Goal: Find specific page/section: Find specific page/section

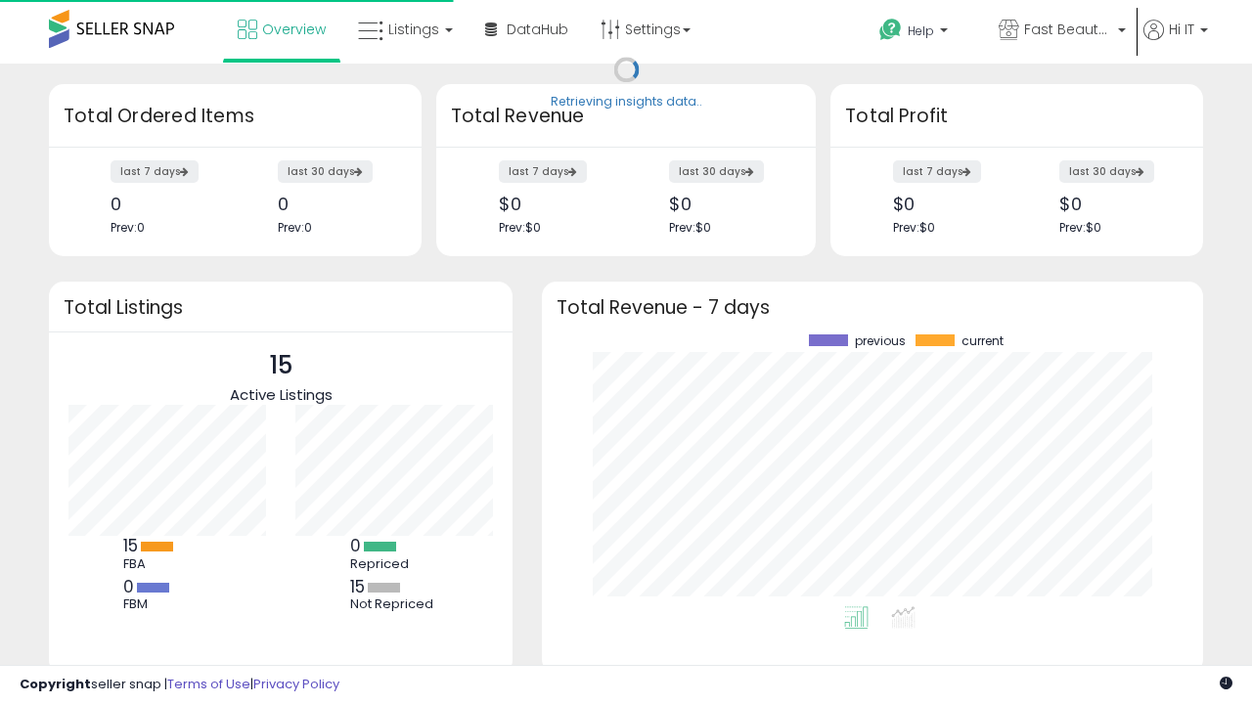
scroll to position [272, 622]
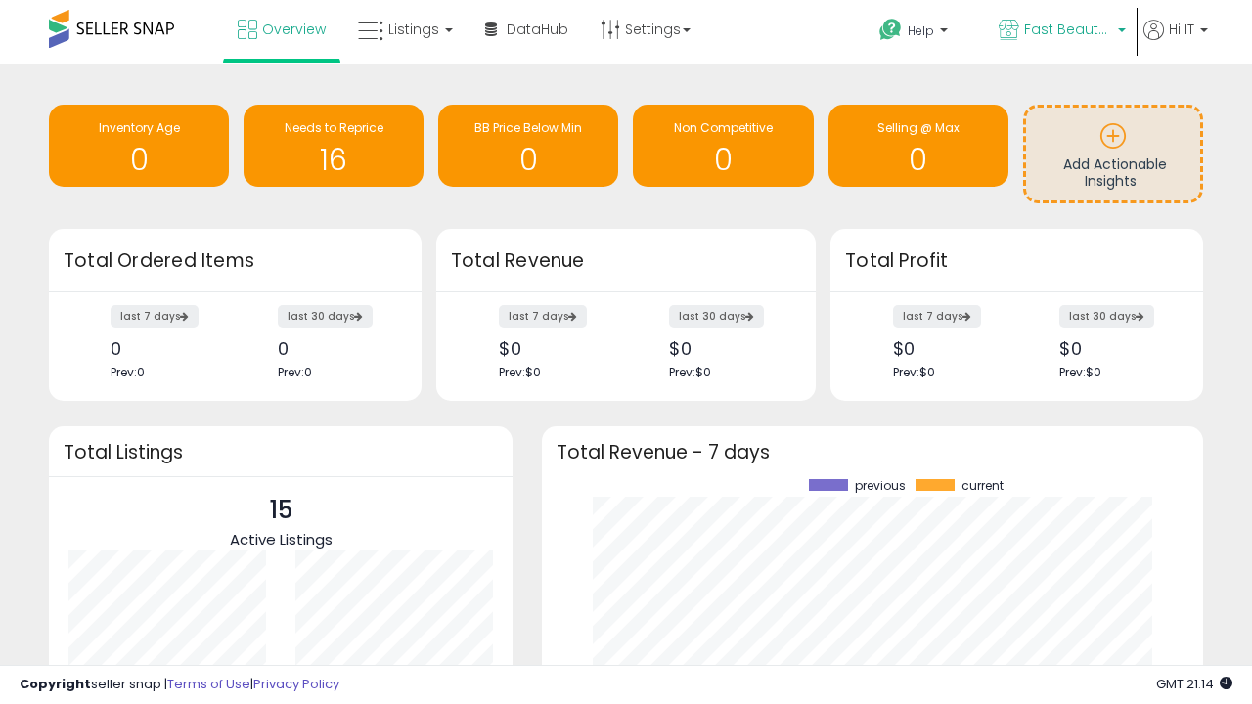
click at [1060, 31] on span "Fast Beauty ([GEOGRAPHIC_DATA])" at bounding box center [1068, 30] width 88 height 20
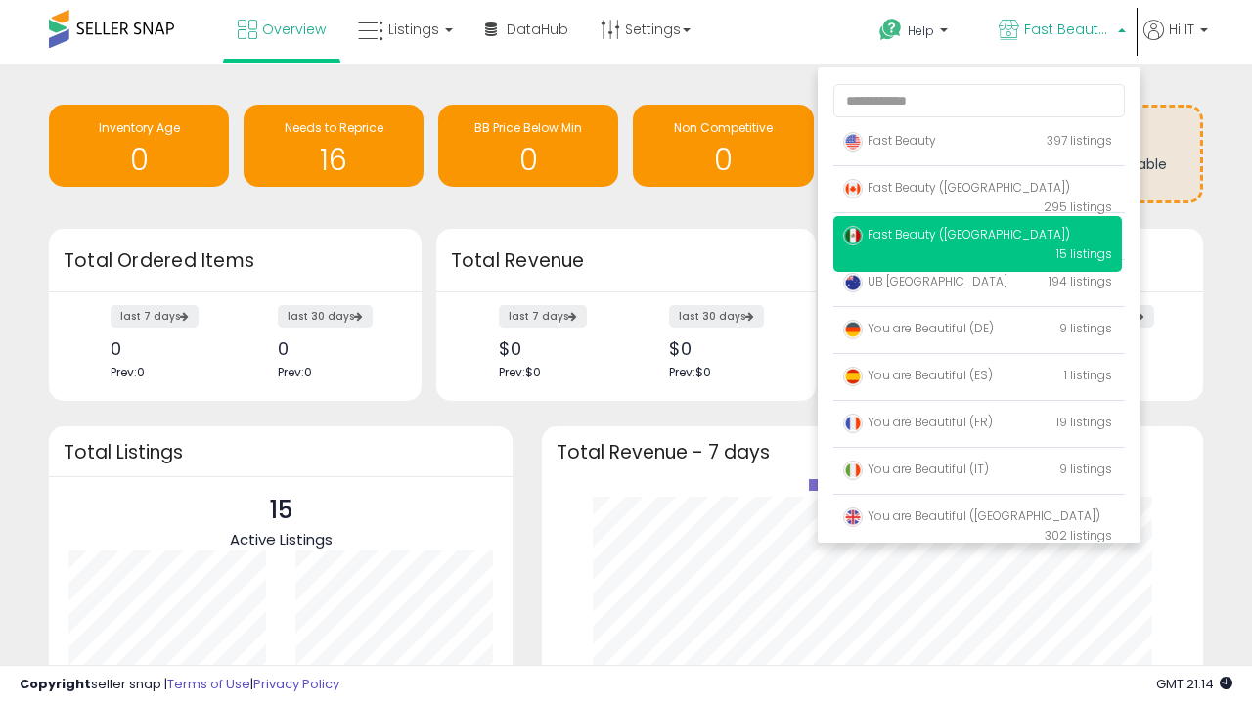
click at [977, 519] on span "You are Beautiful ([GEOGRAPHIC_DATA])" at bounding box center [971, 515] width 257 height 17
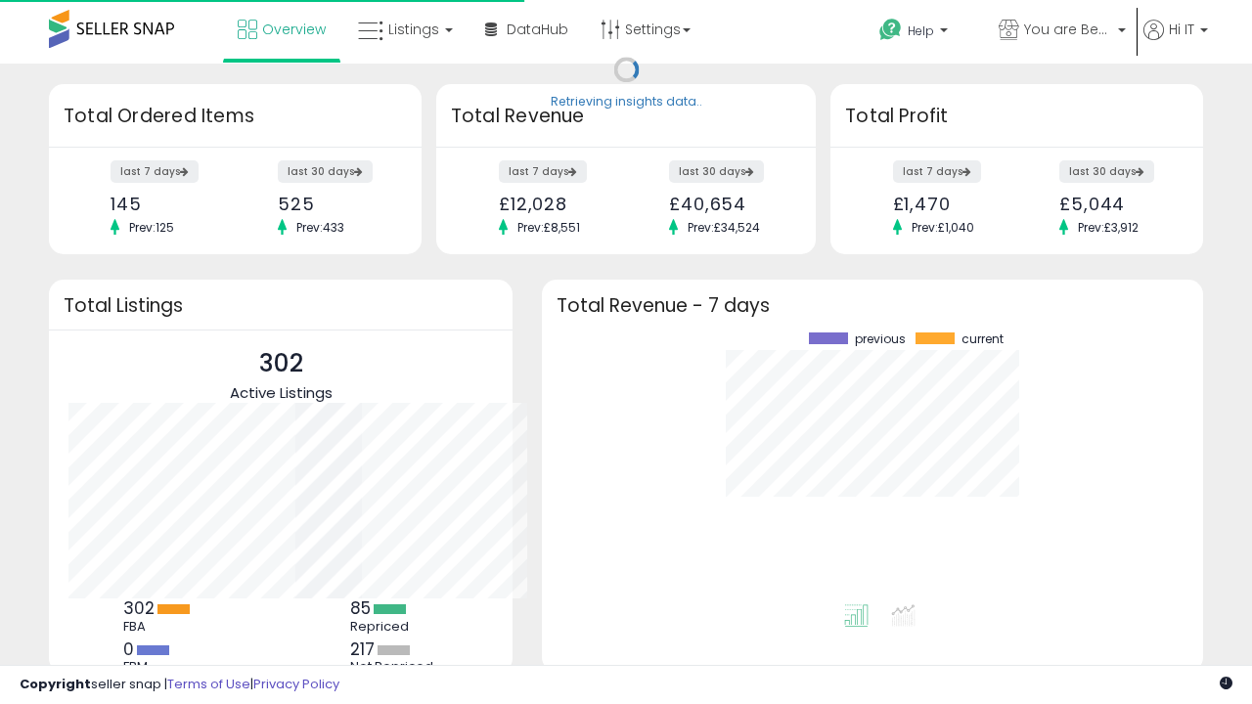
scroll to position [272, 622]
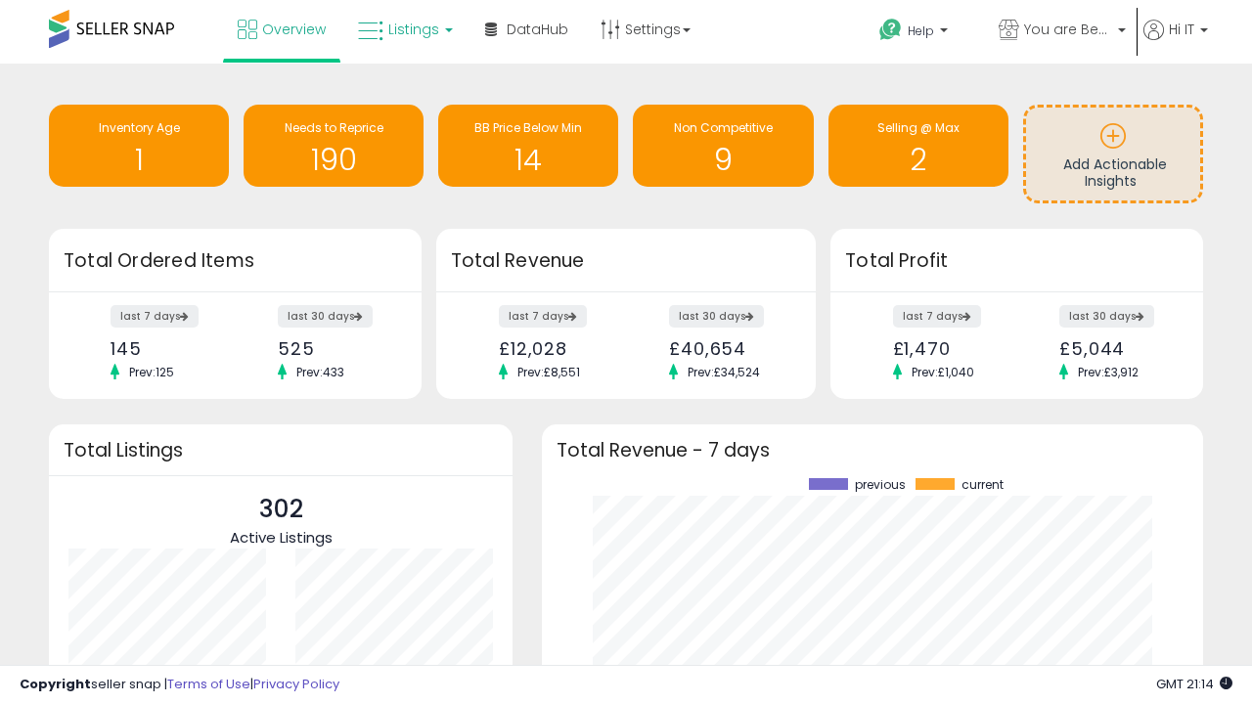
click at [403, 29] on span "Listings" at bounding box center [413, 30] width 51 height 20
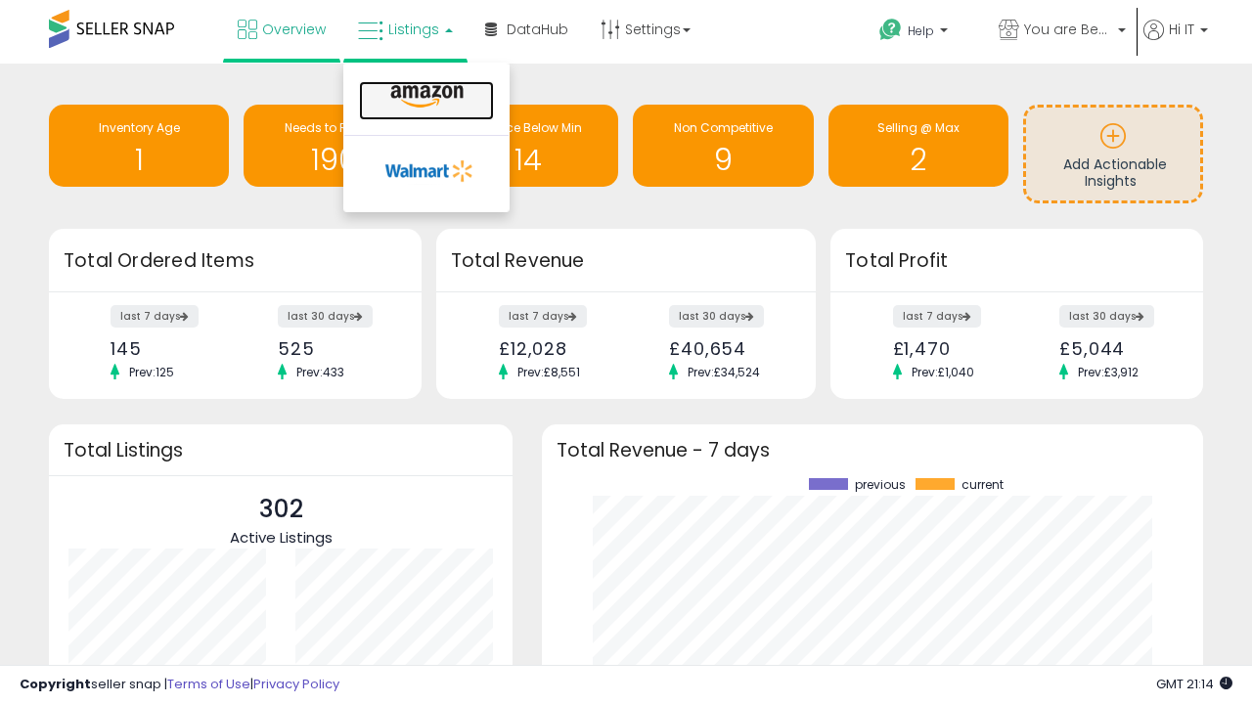
click at [424, 97] on icon at bounding box center [426, 96] width 85 height 25
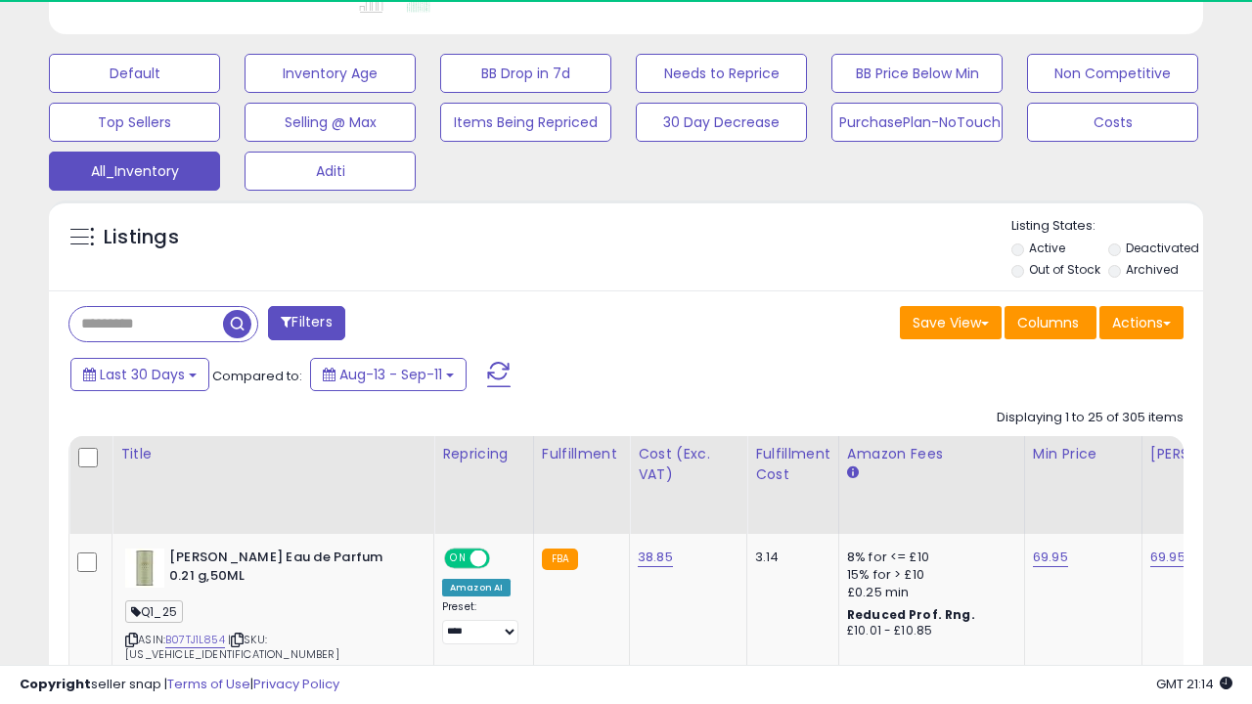
scroll to position [0, 15]
